Goal: Information Seeking & Learning: Learn about a topic

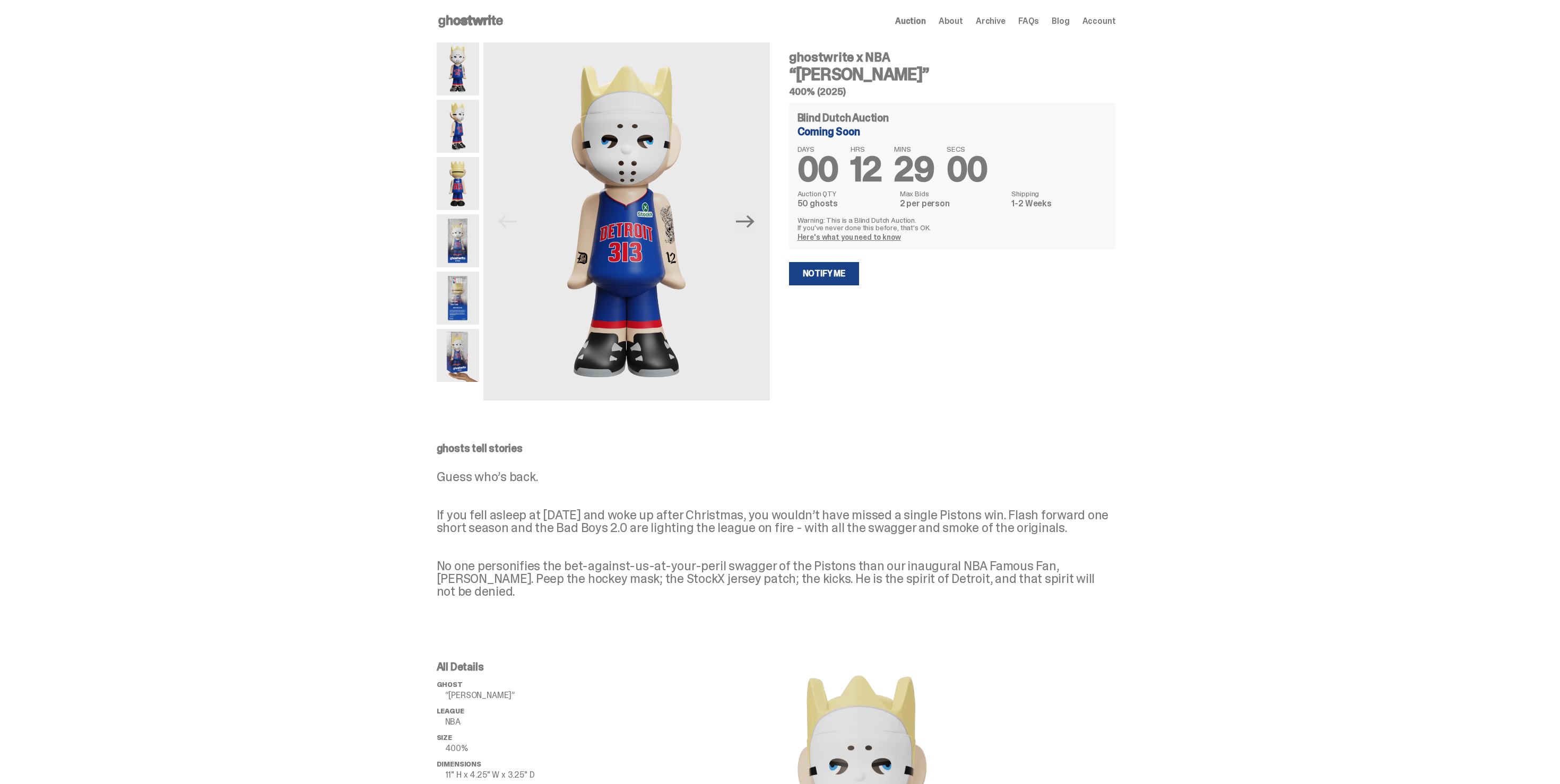
click at [874, 95] on h5 "400% (2025)" at bounding box center [952, 92] width 327 height 10
drag, startPoint x: 874, startPoint y: 95, endPoint x: 807, endPoint y: 58, distance: 76.5
click at [808, 58] on div "ghostwrite x NBA “Eminem” 400% (2025)" at bounding box center [952, 73] width 327 height 45
copy div "ghostwrite x NBA “[PERSON_NAME]” 400% (2025)"
click at [447, 240] on img at bounding box center [458, 240] width 43 height 53
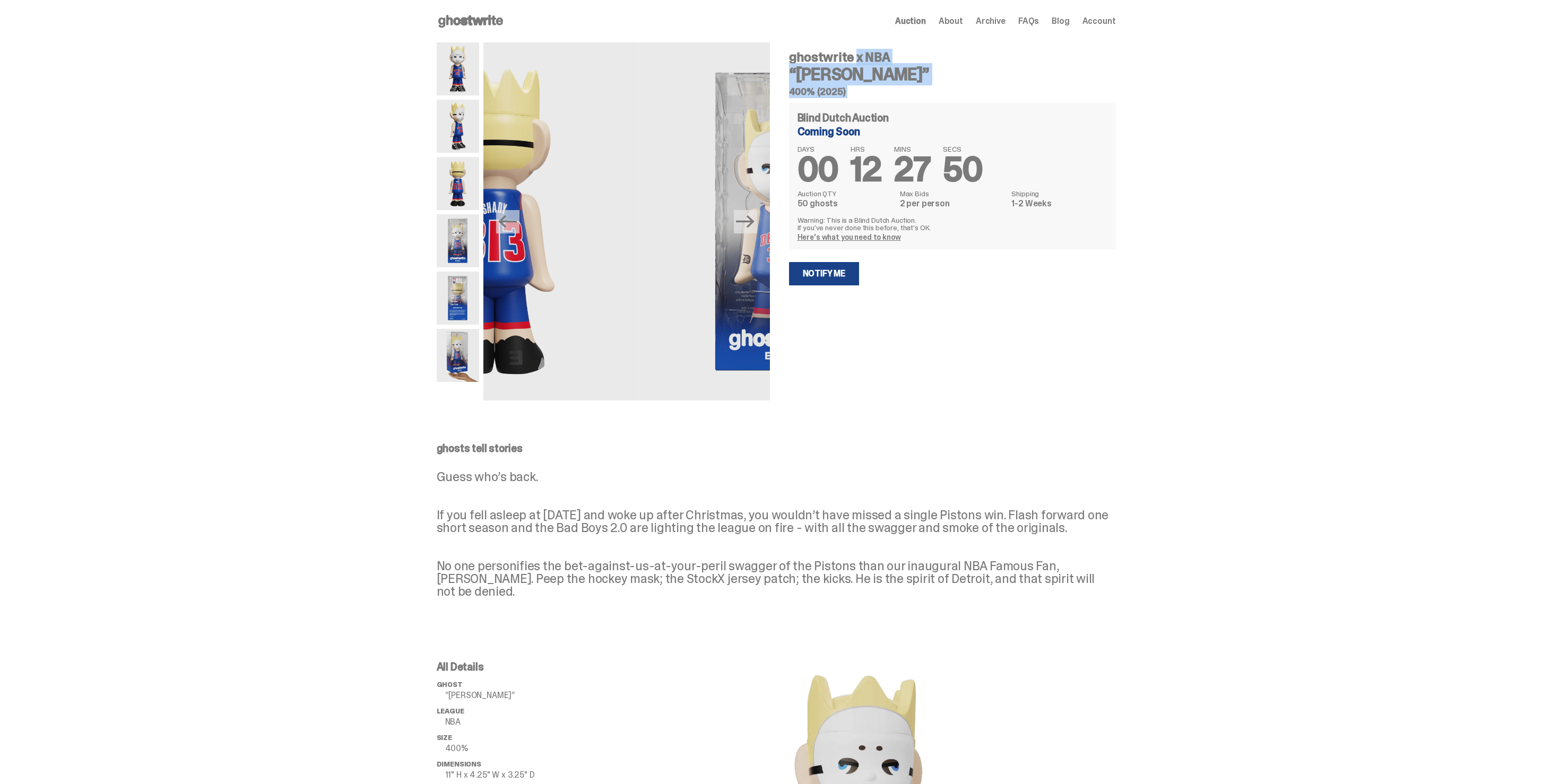
click at [452, 299] on img at bounding box center [458, 298] width 43 height 53
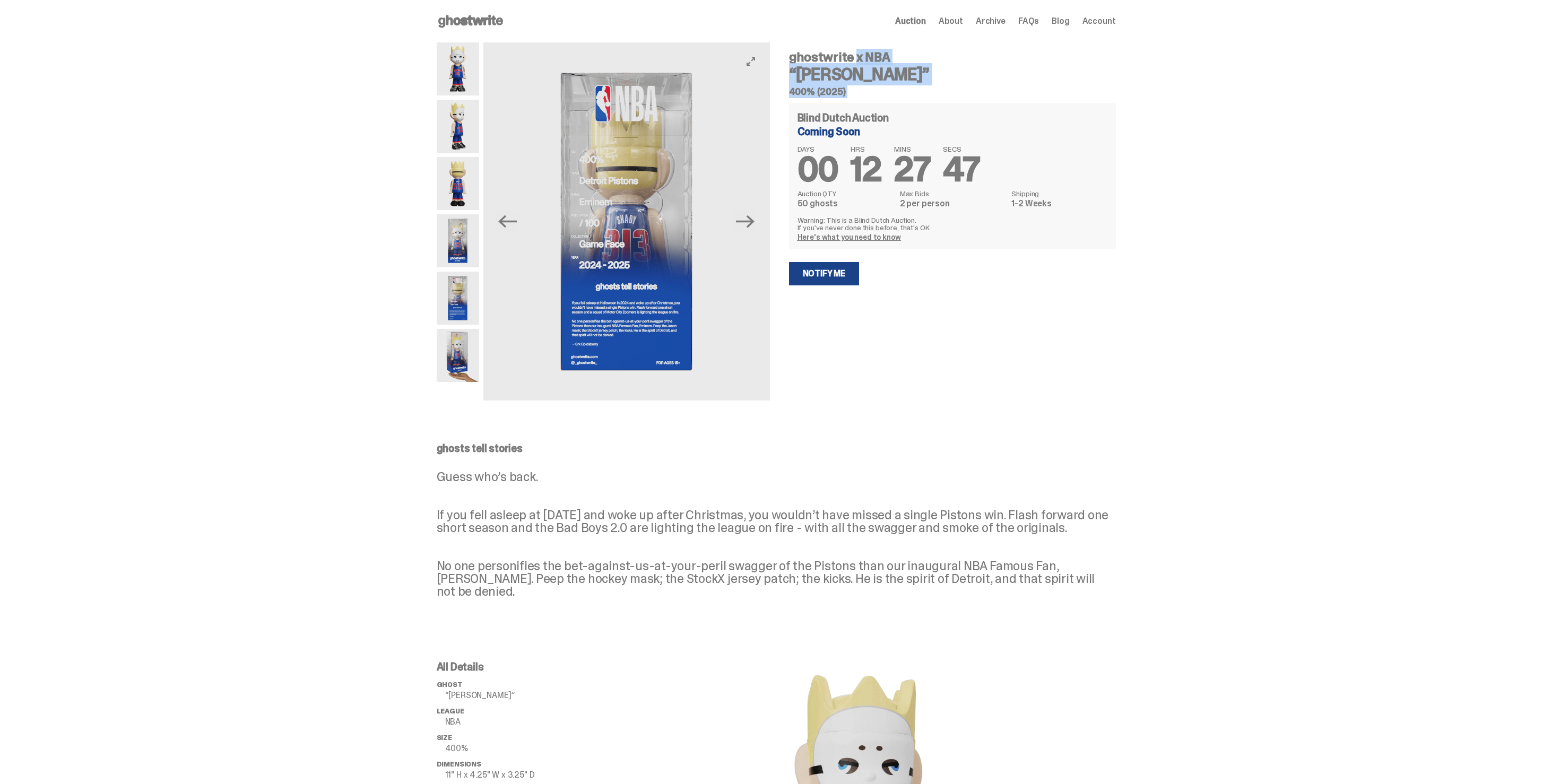
click at [603, 247] on img at bounding box center [627, 222] width 286 height 358
click at [451, 184] on img at bounding box center [458, 183] width 43 height 53
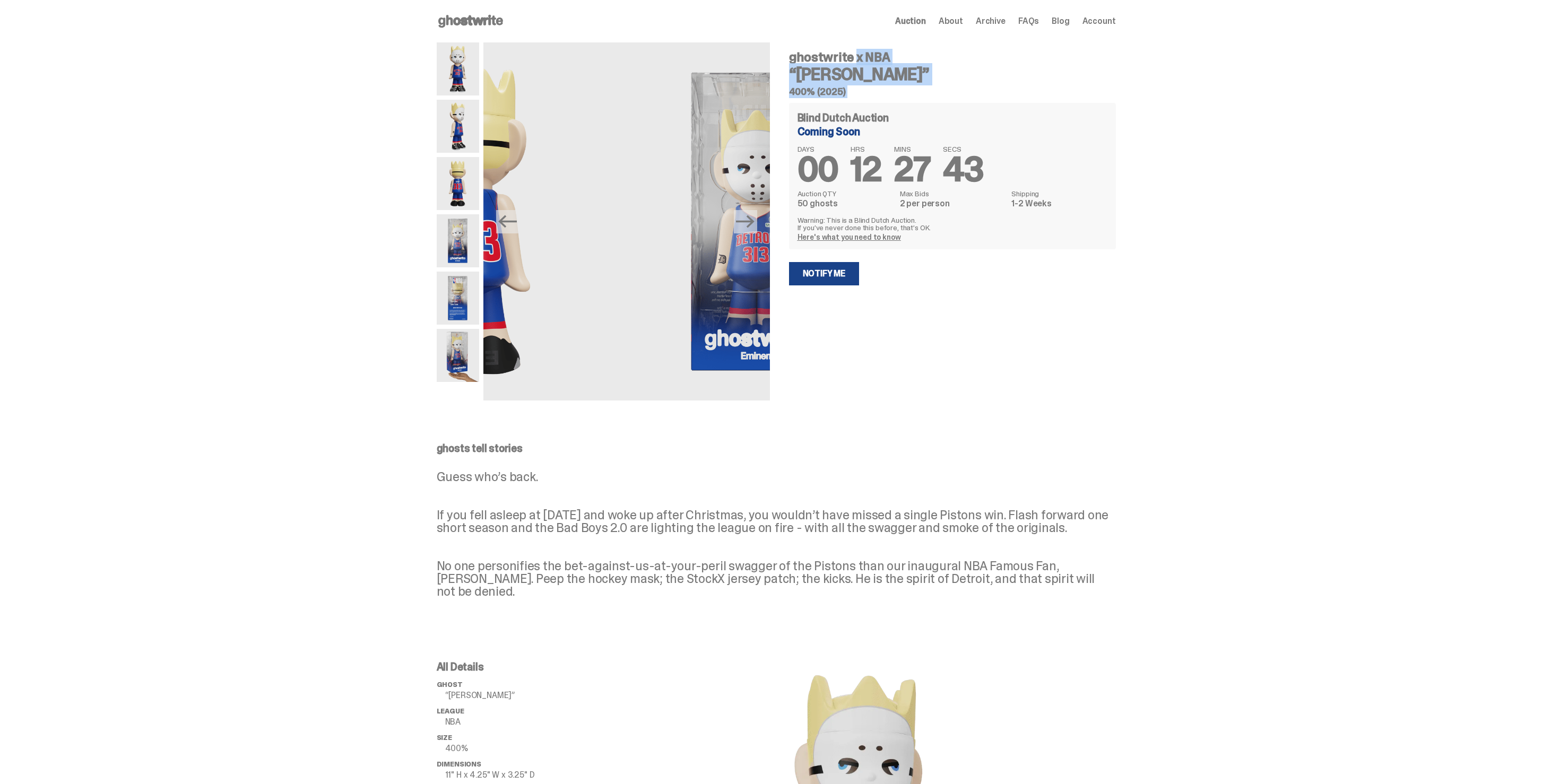
click at [463, 152] on img at bounding box center [458, 126] width 43 height 53
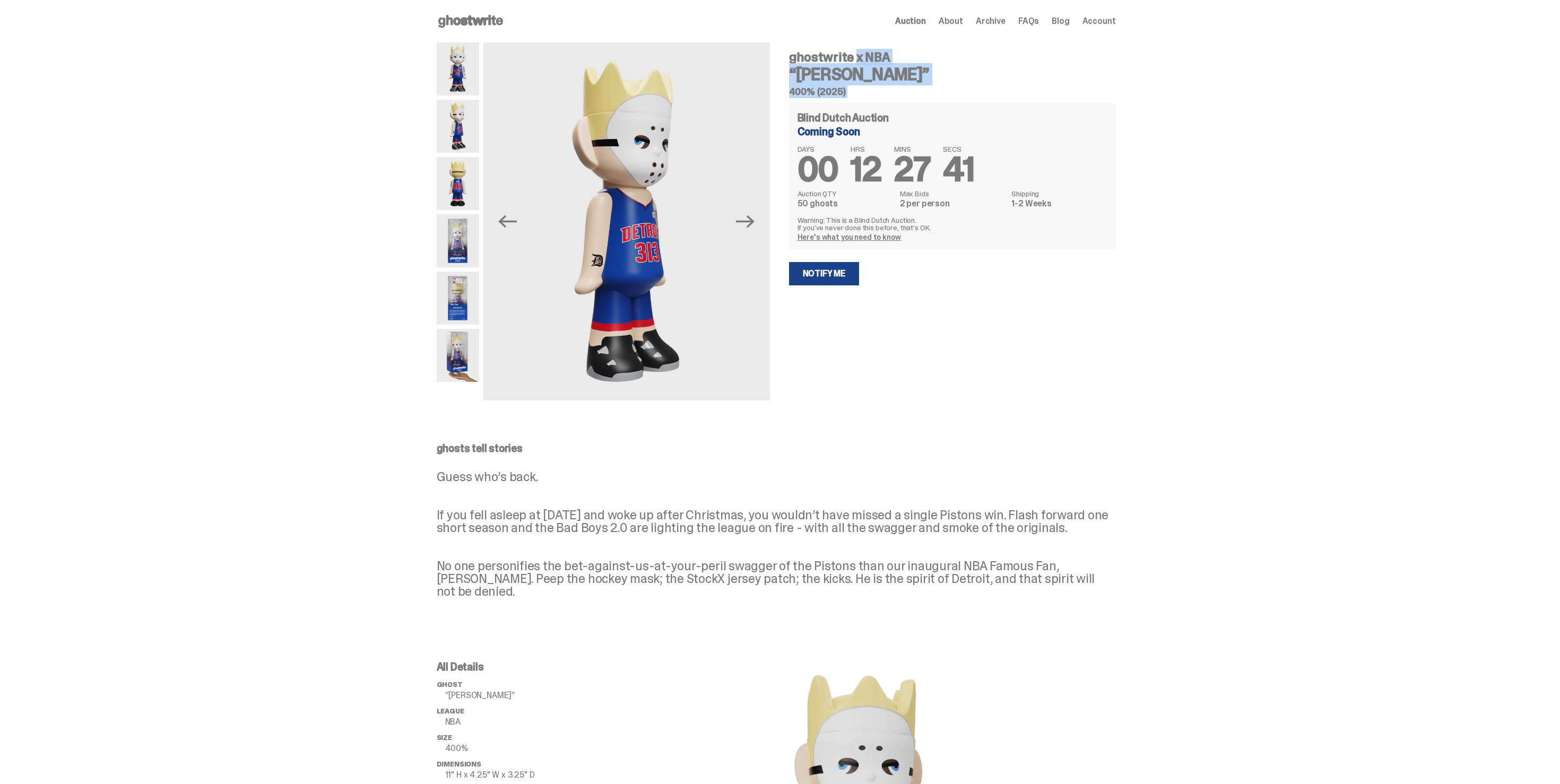
click at [461, 182] on img at bounding box center [458, 183] width 43 height 53
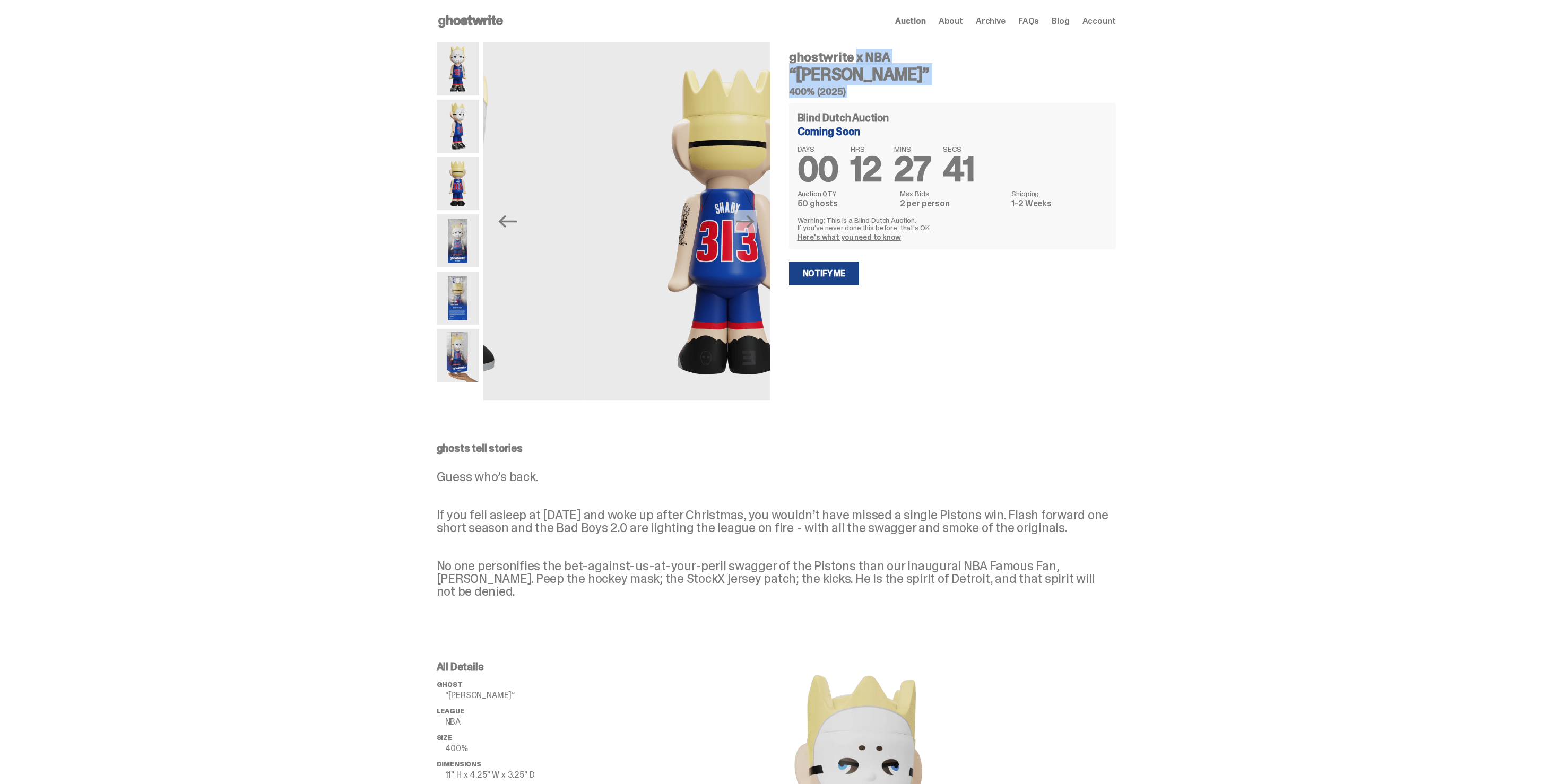
click at [466, 143] on img at bounding box center [458, 126] width 43 height 53
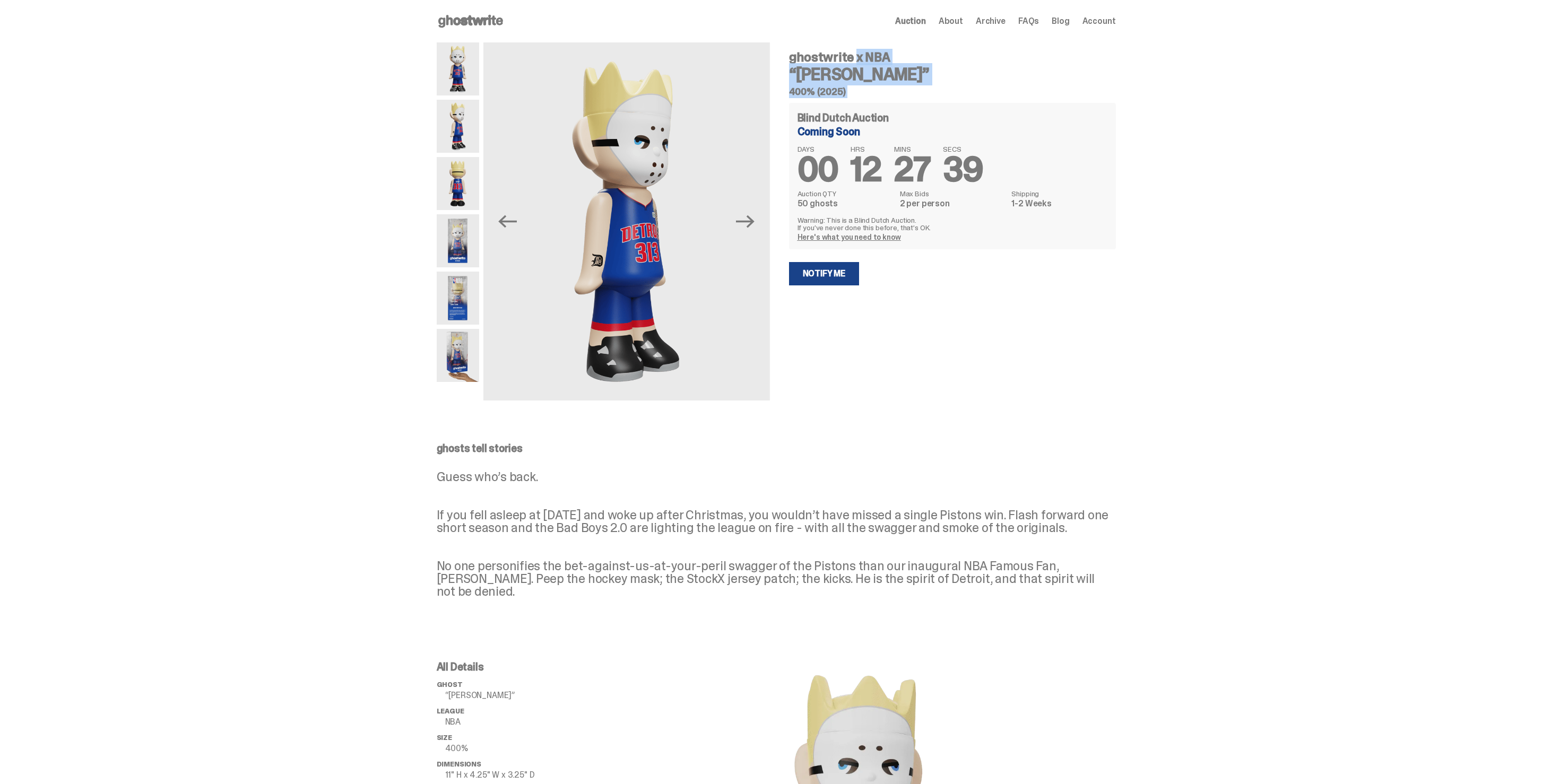
click at [477, 83] on img at bounding box center [458, 69] width 43 height 53
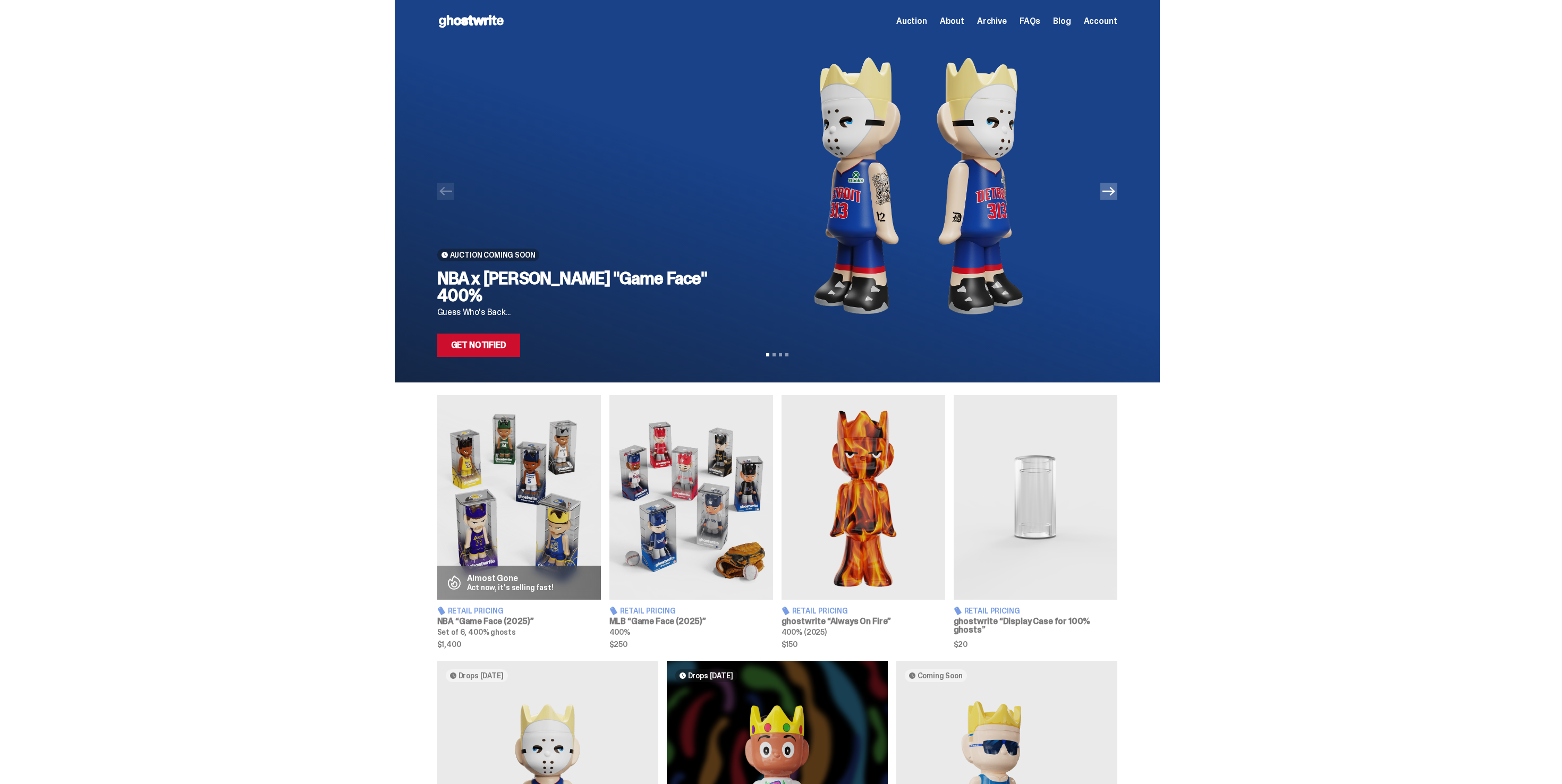
click at [980, 96] on img at bounding box center [918, 186] width 363 height 287
